Goal: Task Accomplishment & Management: Manage account settings

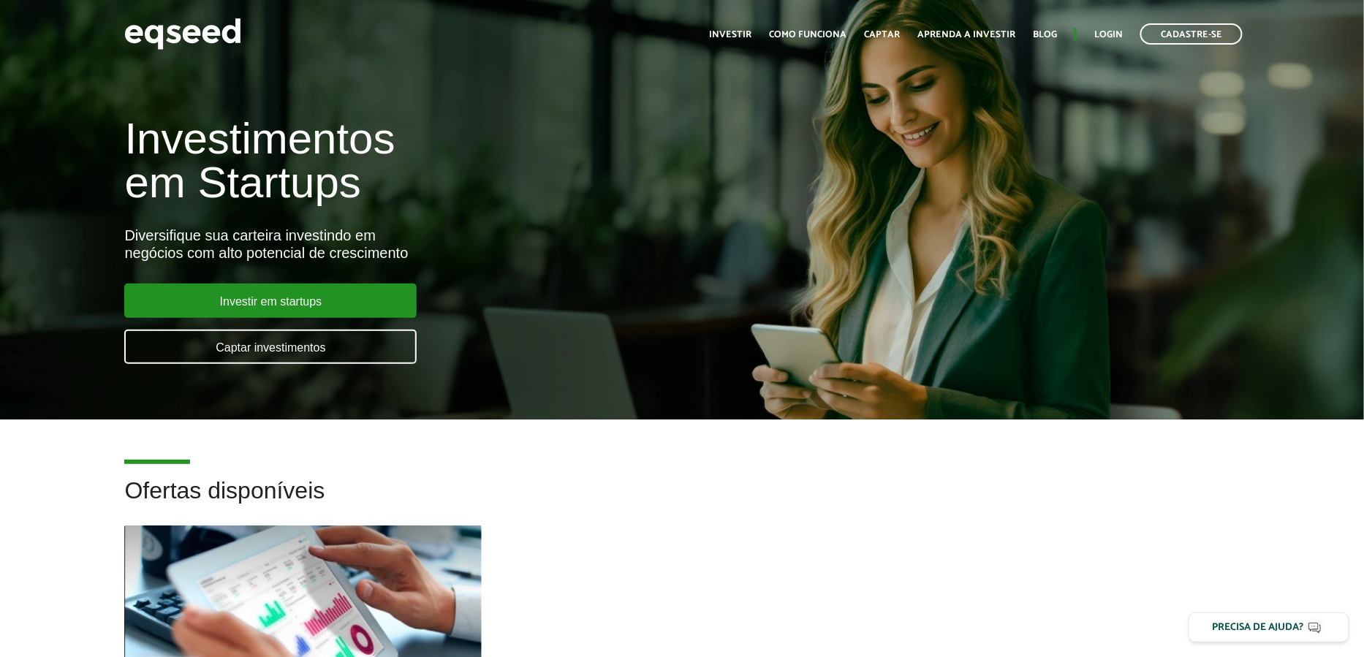
click at [1109, 45] on div "Toggle navigation Início Investir Como funciona Captar Aprenda a investir Blog …" at bounding box center [976, 34] width 548 height 39
click at [1106, 34] on link "Login" at bounding box center [1108, 34] width 28 height 9
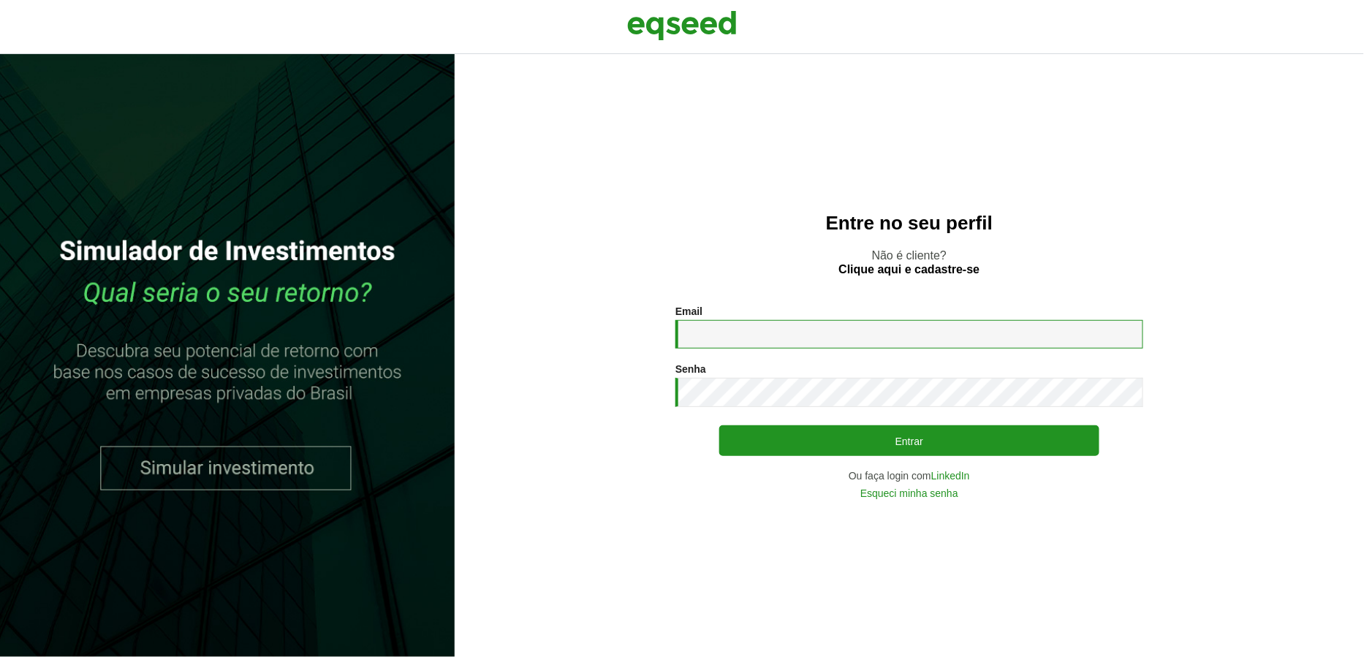
click at [810, 332] on input "Email *" at bounding box center [909, 334] width 468 height 28
type input "**********"
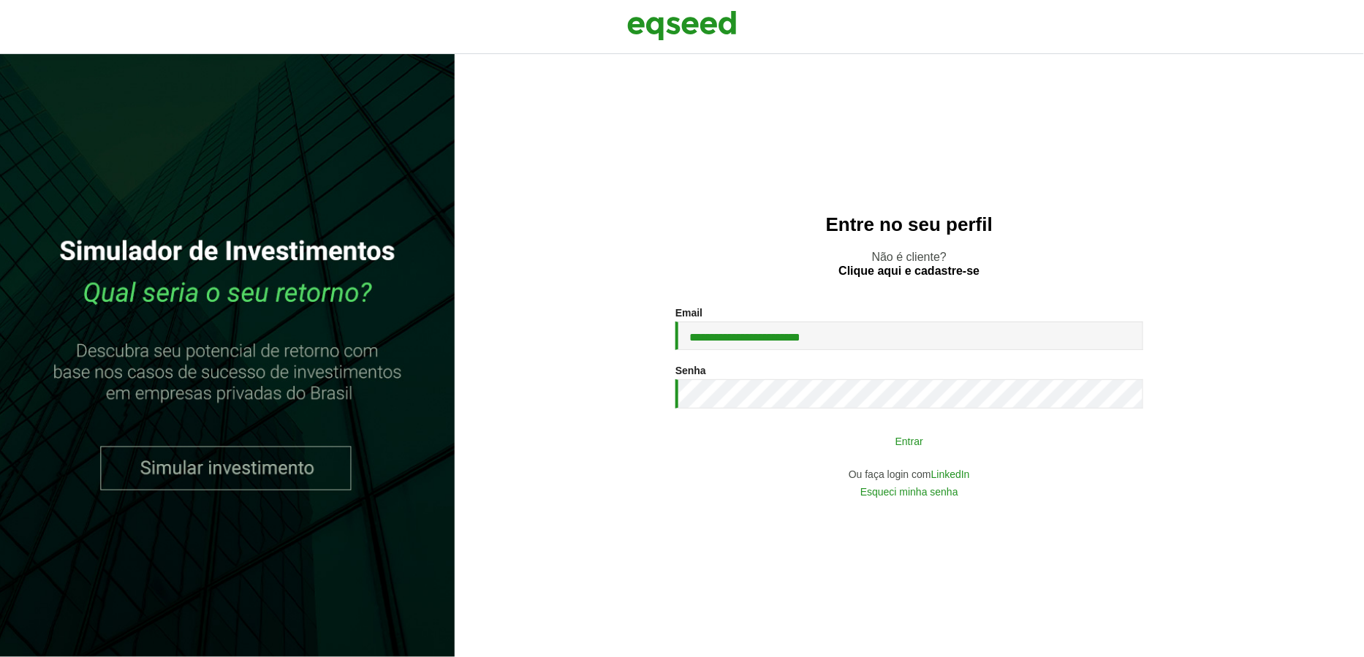
click at [794, 450] on button "Entrar" at bounding box center [909, 441] width 380 height 28
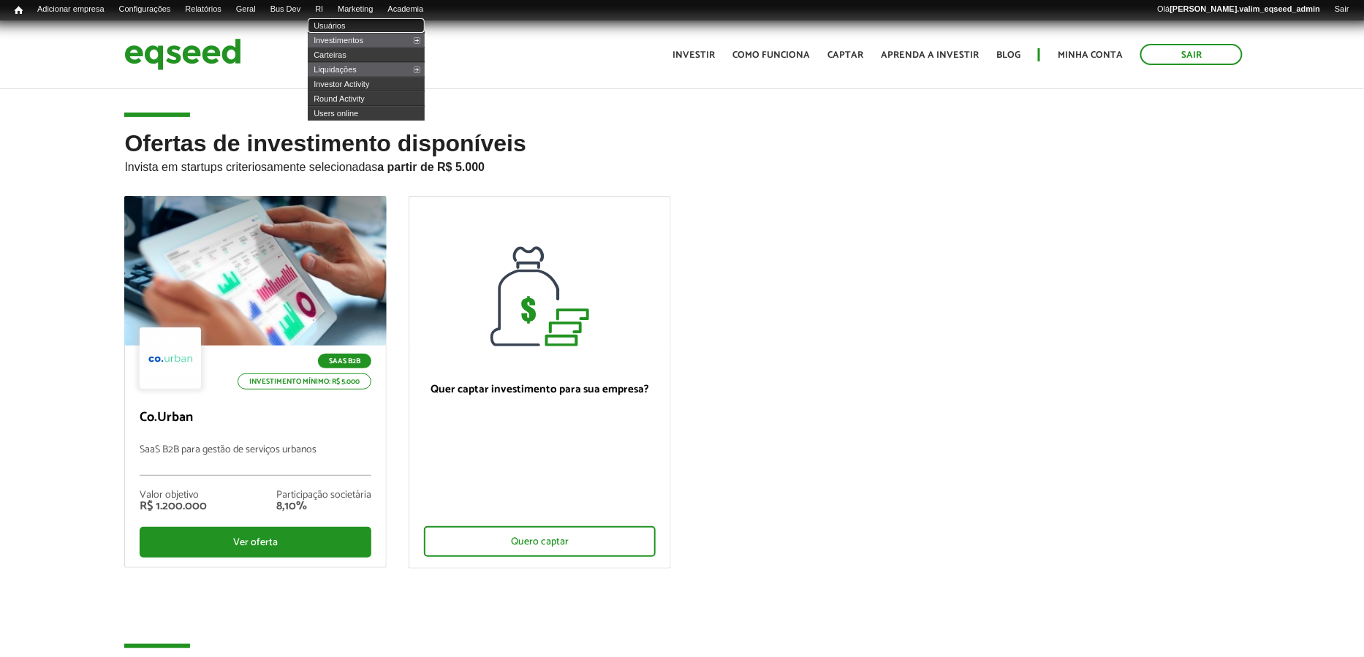
click at [339, 27] on link "Usuários" at bounding box center [366, 25] width 117 height 15
